Goal: Information Seeking & Learning: Understand process/instructions

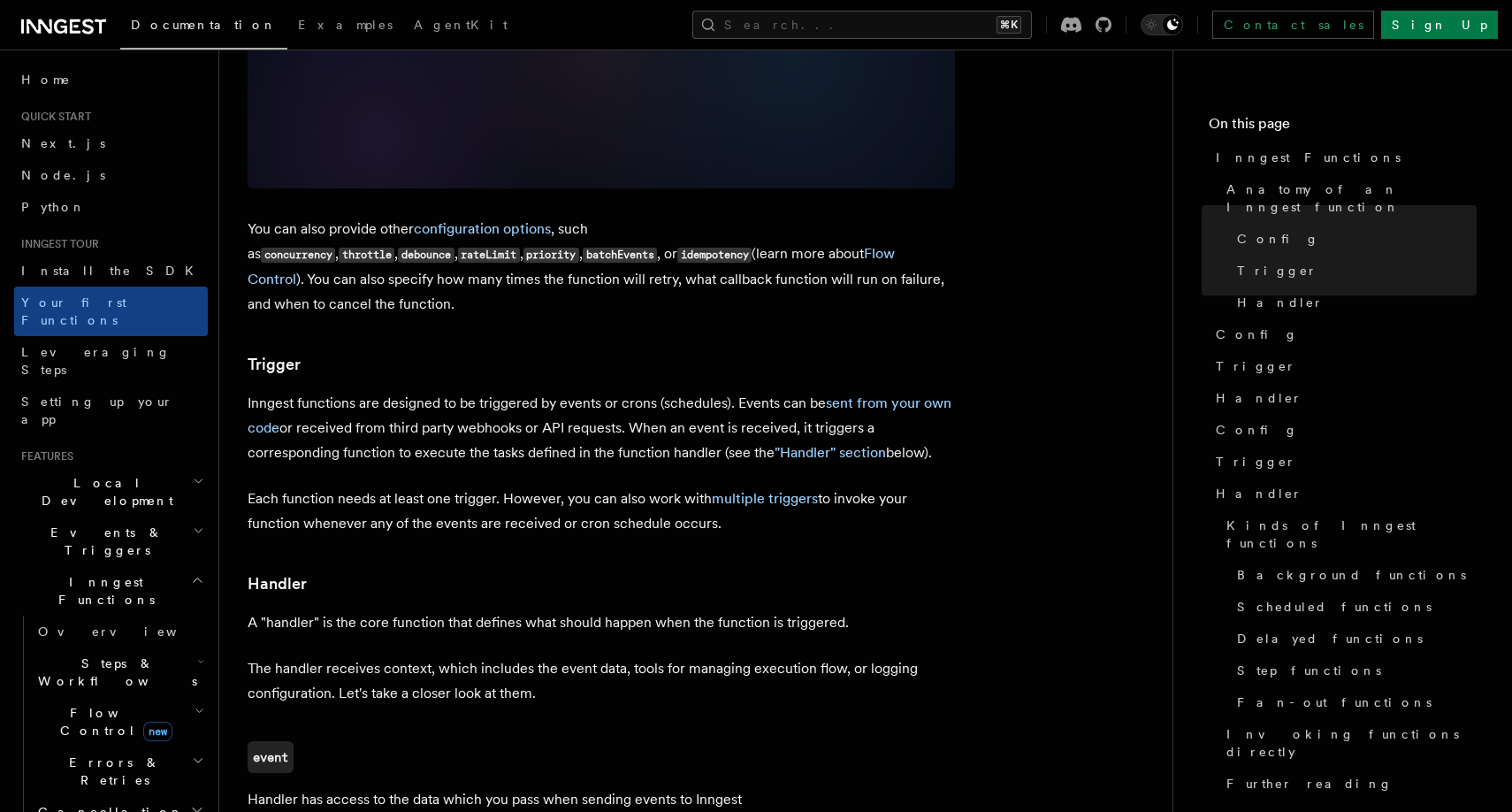
scroll to position [1628, 0]
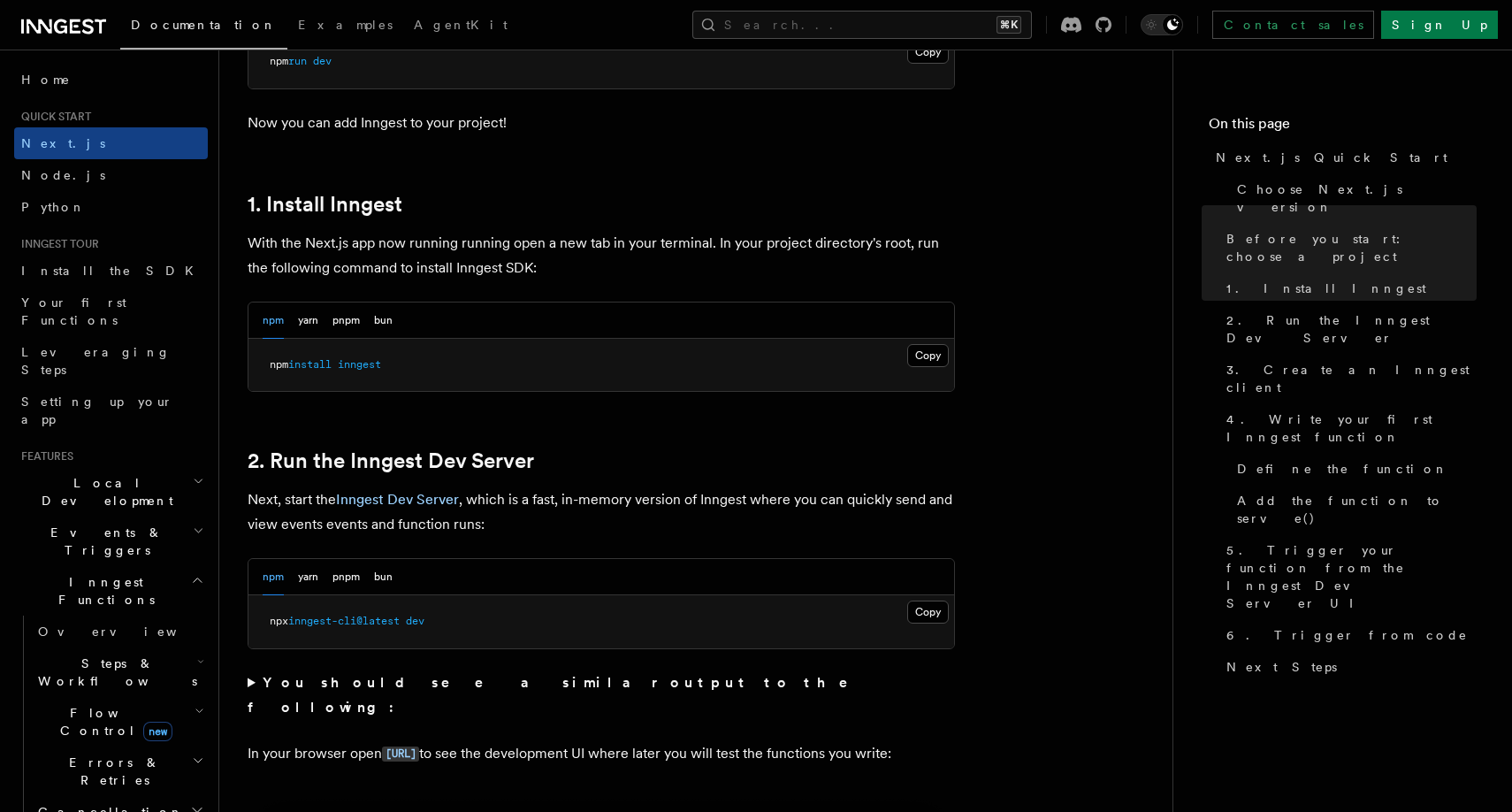
scroll to position [868, 0]
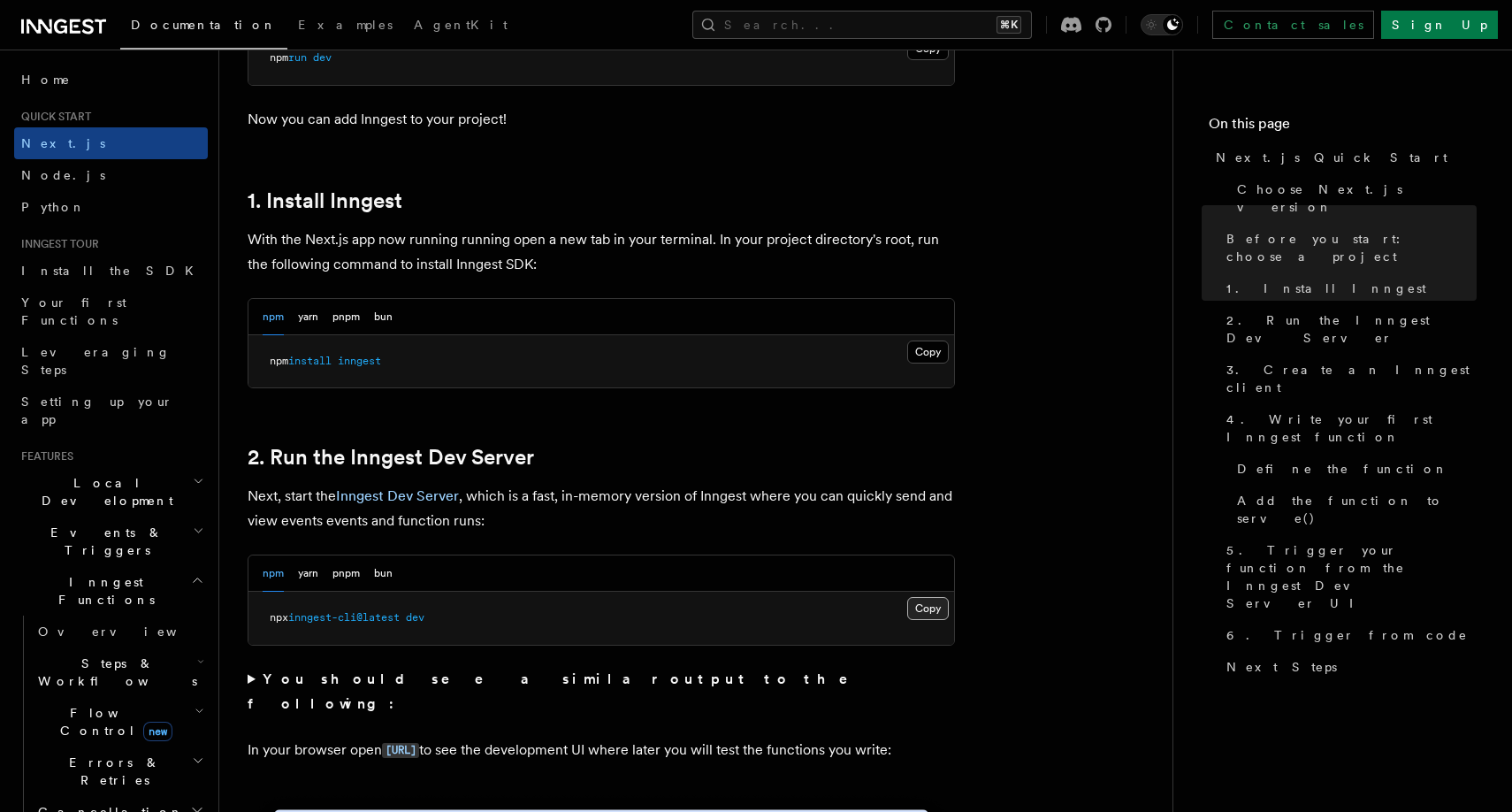
click at [923, 607] on button "Copy Copied" at bounding box center [928, 609] width 41 height 23
